Goal: Transaction & Acquisition: Purchase product/service

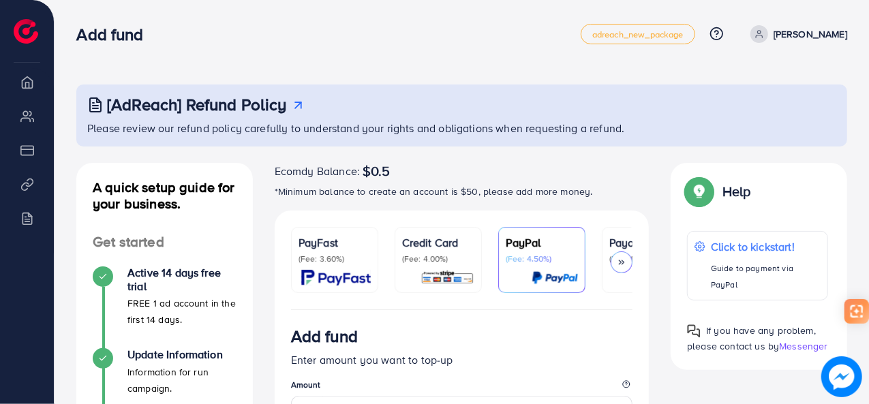
click at [446, 267] on div "Credit Card (Fee: 4.00%)" at bounding box center [438, 260] width 72 height 51
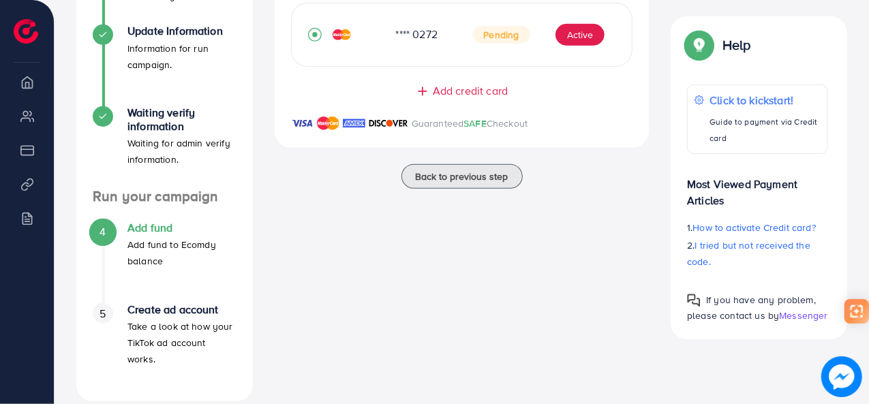
scroll to position [183, 0]
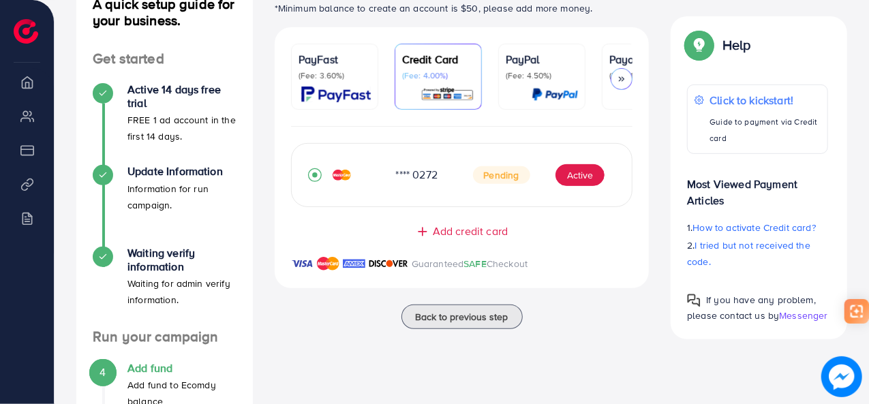
click at [322, 78] on p "(Fee: 3.60%)" at bounding box center [335, 75] width 72 height 11
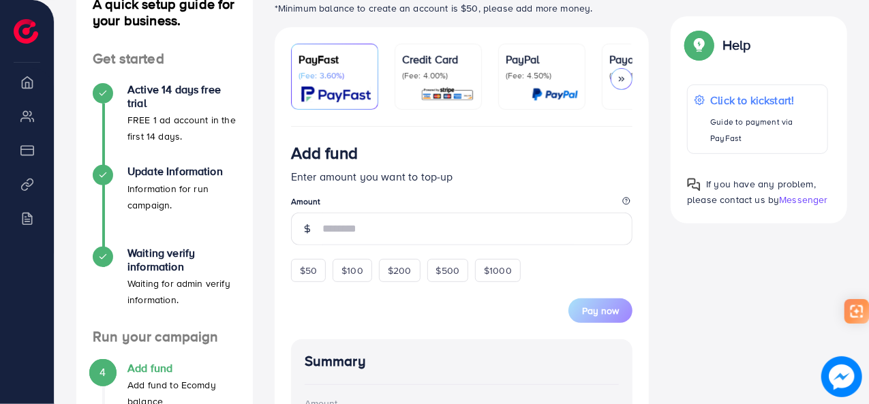
click at [420, 85] on div "Credit Card (Fee: 4.00%)" at bounding box center [438, 76] width 72 height 51
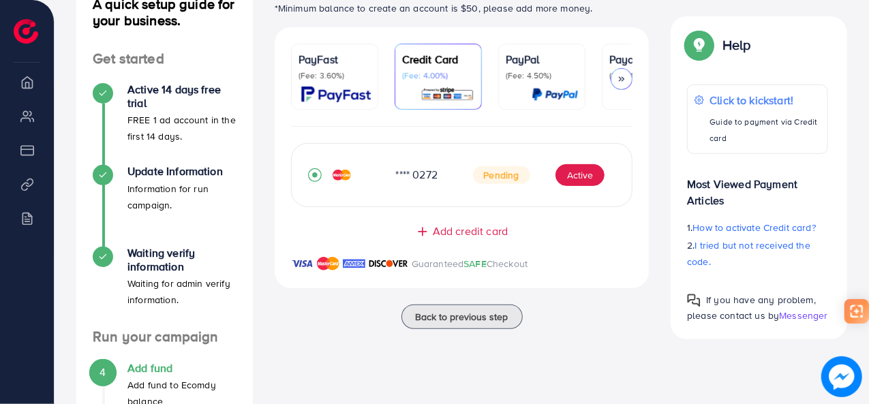
click at [586, 373] on div "Ecomdy Balance: $0.5 *Minimum balance to create an account is $50, please add m…" at bounding box center [462, 261] width 397 height 562
drag, startPoint x: 534, startPoint y: 349, endPoint x: 594, endPoint y: 2, distance: 352.2
click at [594, 2] on p "*Minimum balance to create an account is $50, please add more money." at bounding box center [462, 8] width 375 height 16
click at [319, 97] on img at bounding box center [336, 95] width 70 height 16
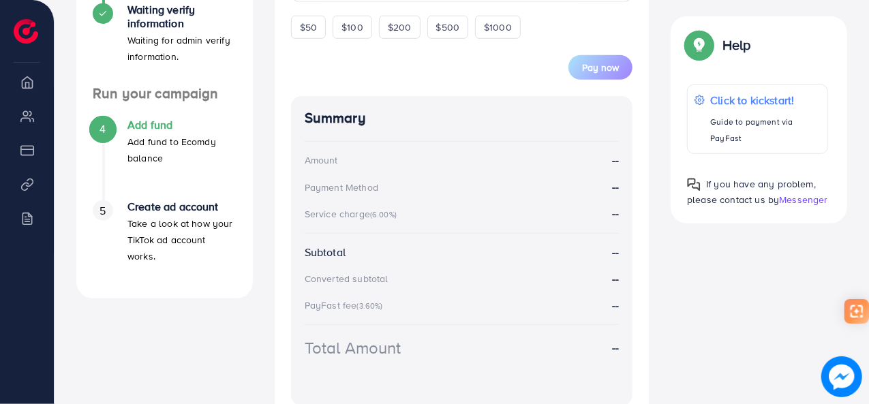
scroll to position [314, 0]
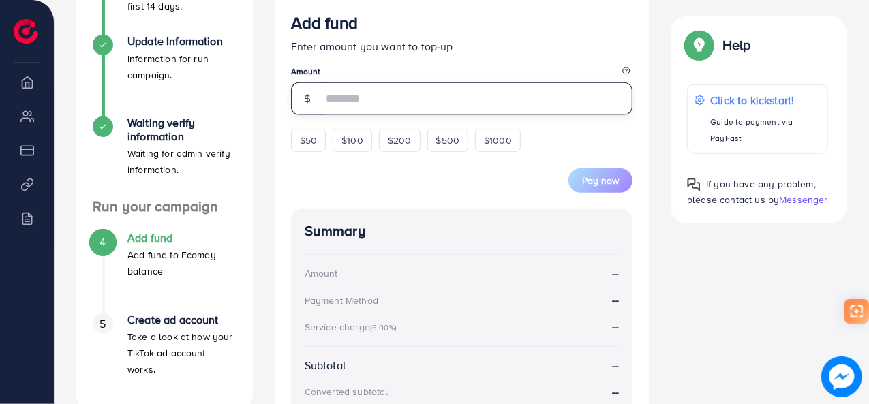
click at [386, 111] on input "number" at bounding box center [477, 98] width 311 height 33
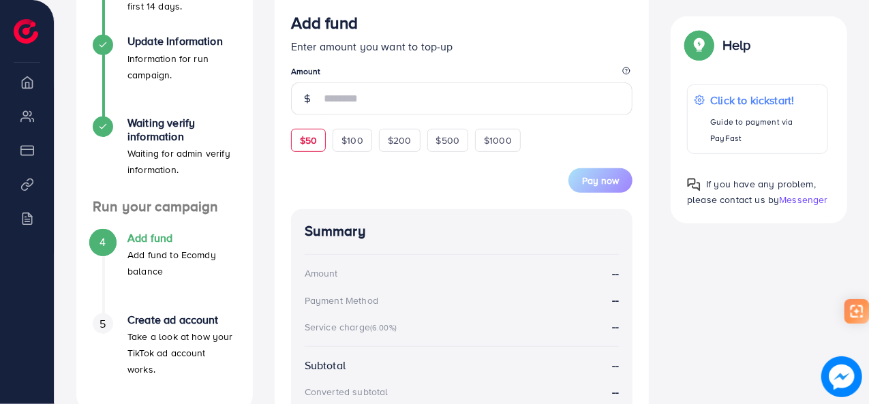
click at [313, 138] on form "Add fund Enter amount you want to top-up Amount $50 $100 $200 $500 $1000 Pay now" at bounding box center [462, 103] width 342 height 180
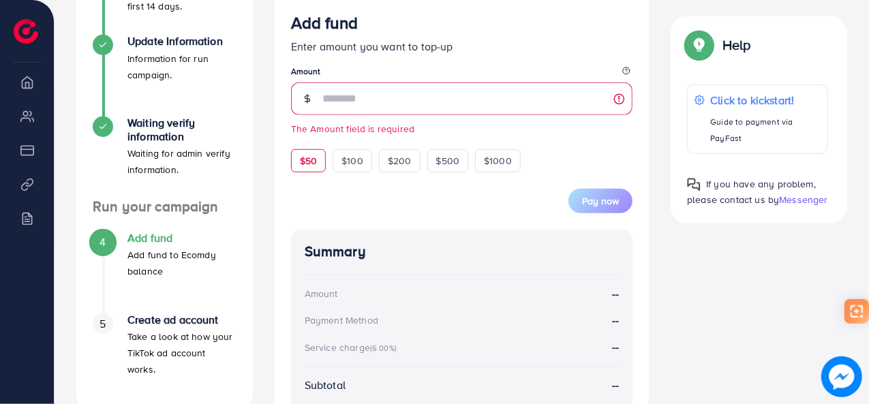
click at [309, 166] on span "$50" at bounding box center [308, 161] width 17 height 14
type input "**"
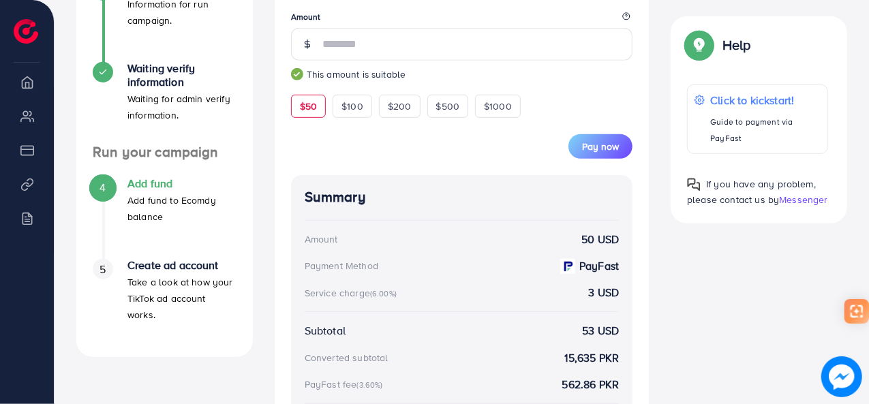
scroll to position [252, 0]
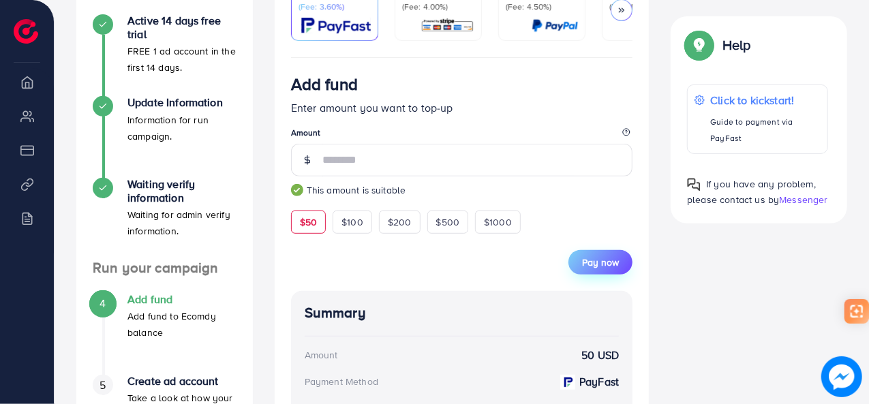
click at [597, 268] on span "Pay now" at bounding box center [600, 263] width 37 height 14
